Goal: Find specific page/section: Find specific page/section

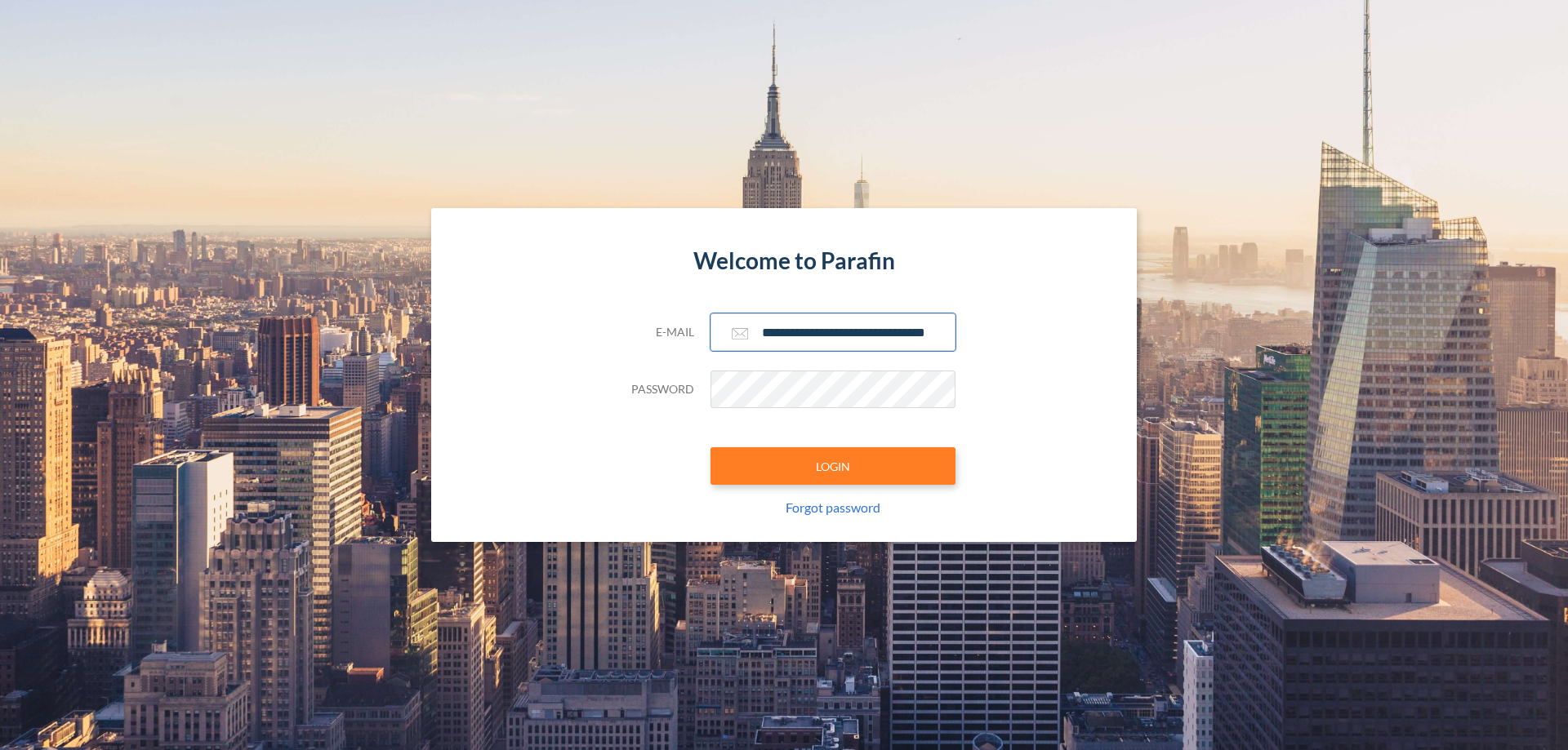
type input "**********"
click at [833, 466] on button "LOGIN" at bounding box center [833, 466] width 245 height 38
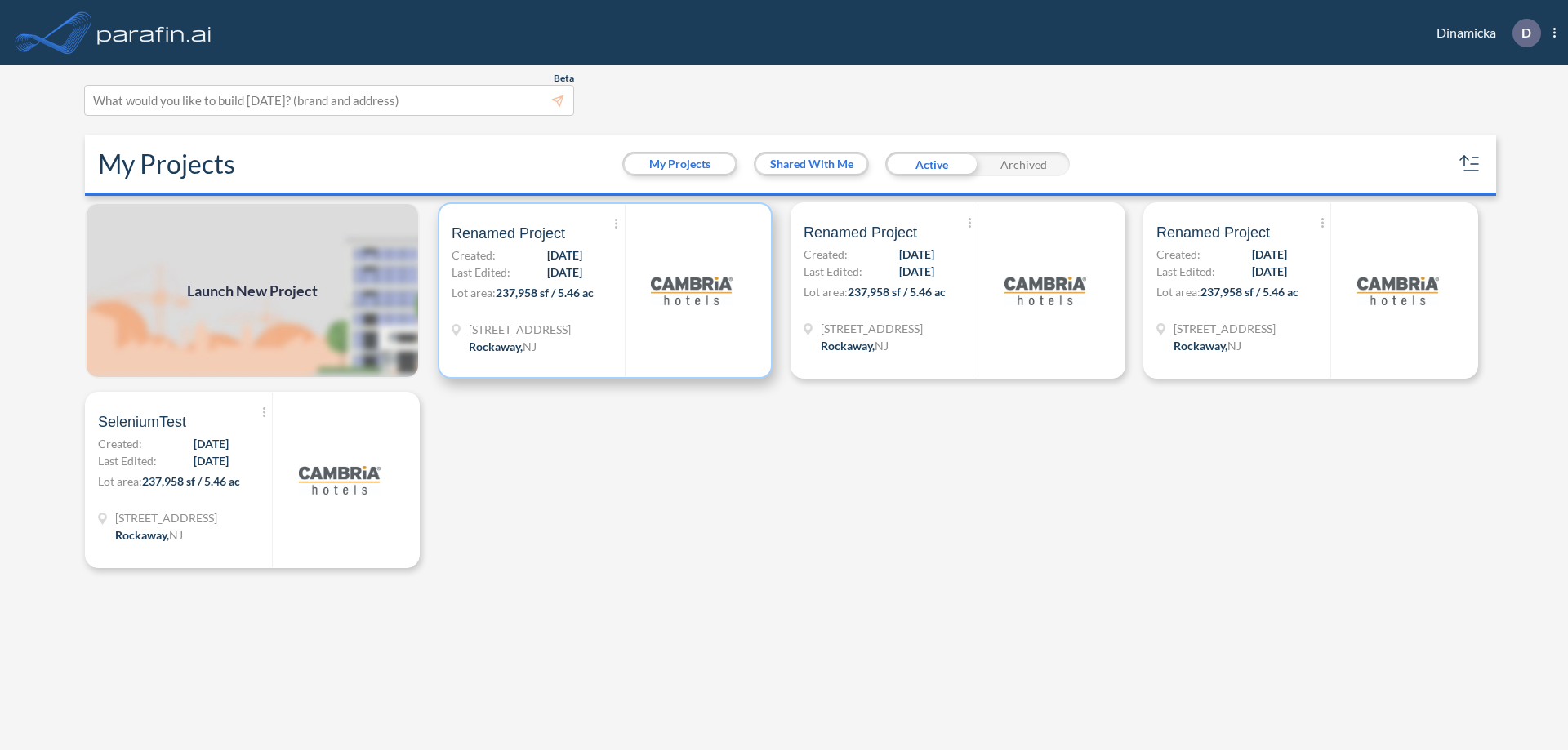
scroll to position [4, 0]
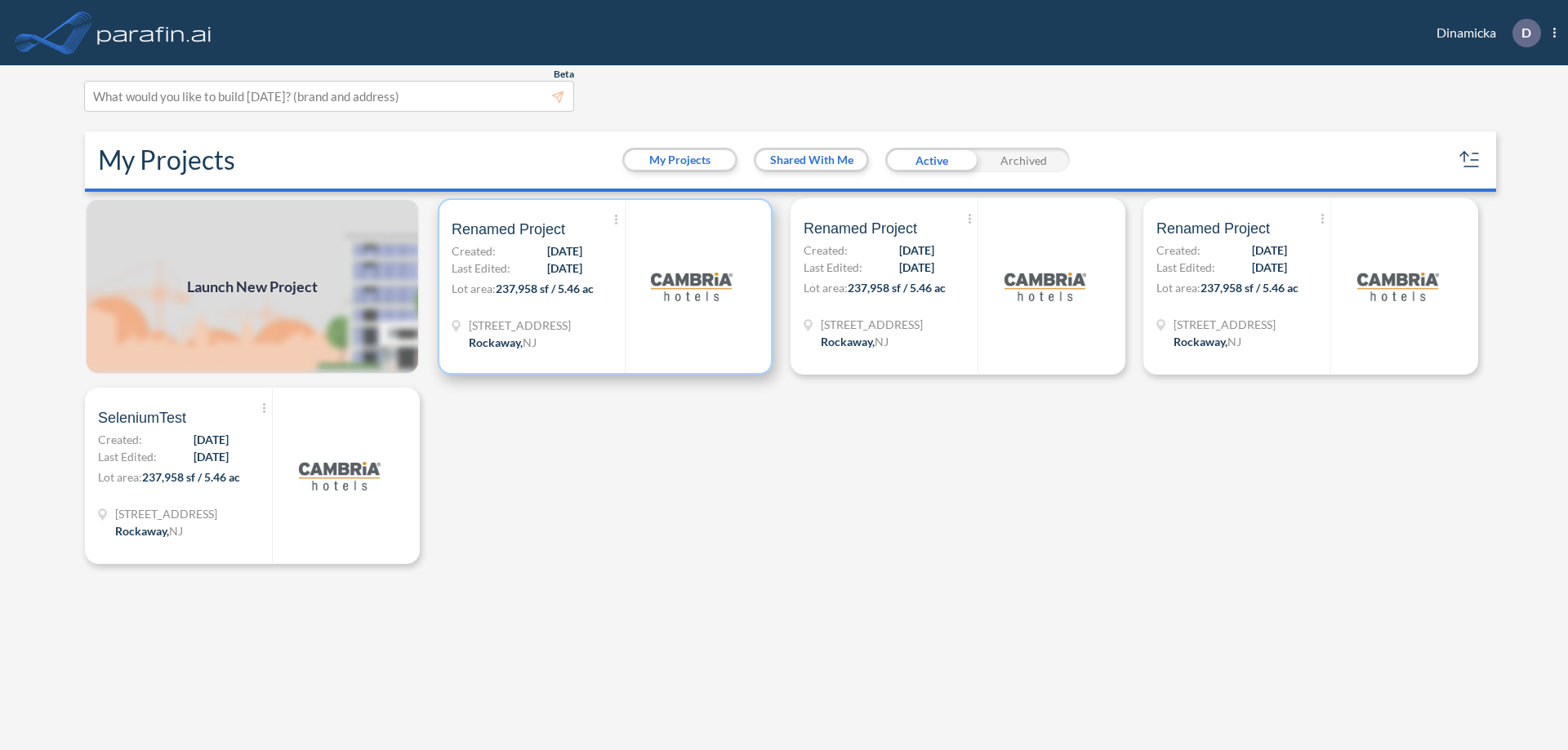
click at [605, 286] on p "Lot area: 237,958 sf / 5.46 ac" at bounding box center [537, 292] width 173 height 24
